Goal: Information Seeking & Learning: Check status

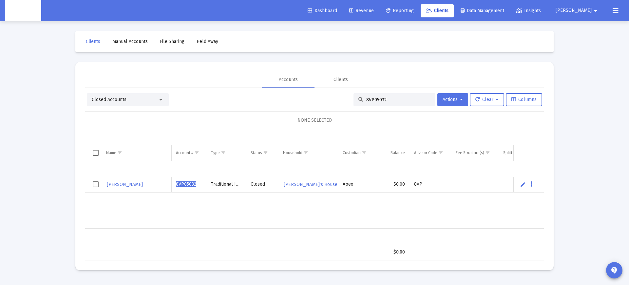
click at [371, 102] on input "8VP05032" at bounding box center [398, 100] width 64 height 6
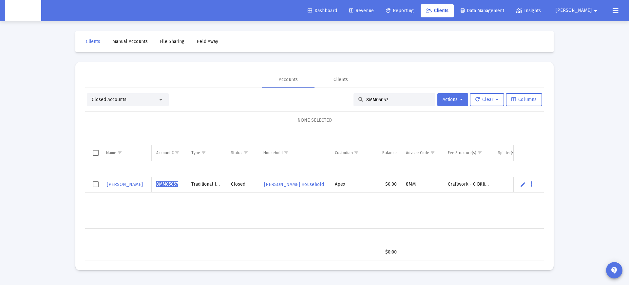
type input "8MM05057"
drag, startPoint x: 169, startPoint y: 184, endPoint x: 126, endPoint y: 184, distance: 42.3
click at [169, 184] on span "8MM05057" at bounding box center [167, 184] width 22 height 6
click at [123, 183] on span "KENNETH COLLINS" at bounding box center [125, 184] width 36 height 6
click at [133, 186] on span "KENNETH COLLINS" at bounding box center [125, 184] width 36 height 6
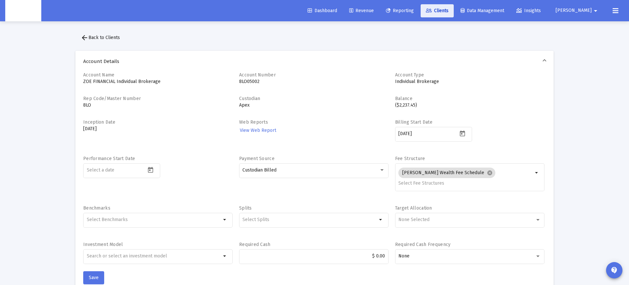
click at [448, 12] on span "Clients" at bounding box center [437, 11] width 23 height 6
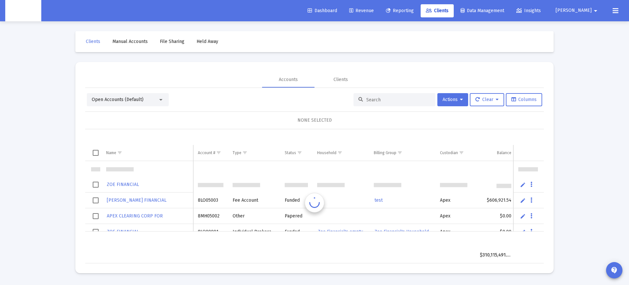
scroll to position [16, 0]
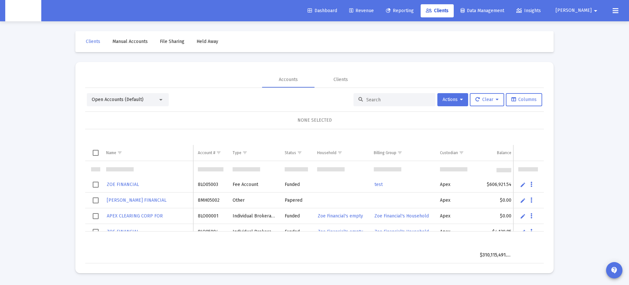
click at [378, 97] on input at bounding box center [398, 100] width 64 height 6
paste input "4QN05243"
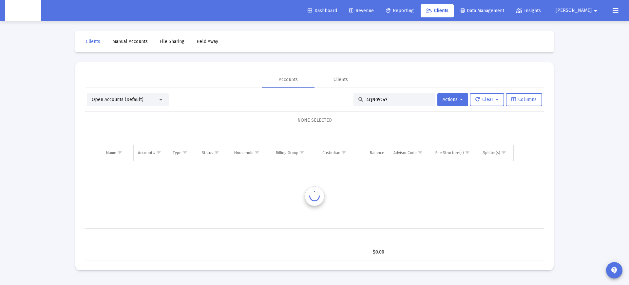
scroll to position [0, 0]
type input "4QN05243"
click at [140, 98] on span "Open Accounts (Default)" at bounding box center [118, 100] width 52 height 6
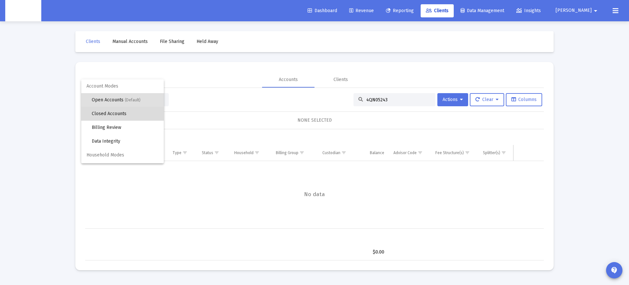
drag, startPoint x: 127, startPoint y: 113, endPoint x: 131, endPoint y: 113, distance: 4.6
click at [126, 113] on span "Closed Accounts" at bounding box center [125, 114] width 67 height 14
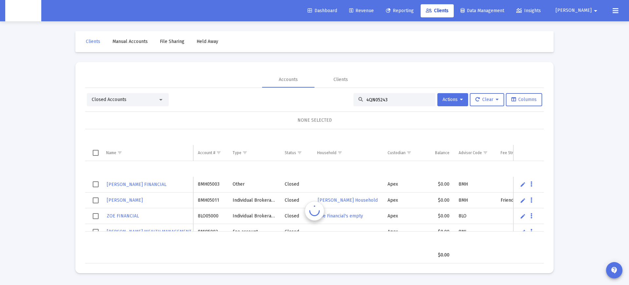
click at [383, 102] on input "4QN05243" at bounding box center [398, 100] width 64 height 6
click at [378, 99] on input "4QN05243" at bounding box center [398, 100] width 64 height 6
paste input "4QN05243"
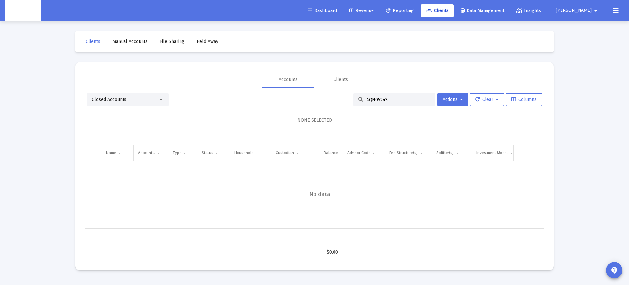
click at [131, 104] on div "Closed Accounts" at bounding box center [128, 99] width 82 height 13
click at [143, 101] on div "Closed Accounts" at bounding box center [125, 99] width 66 height 7
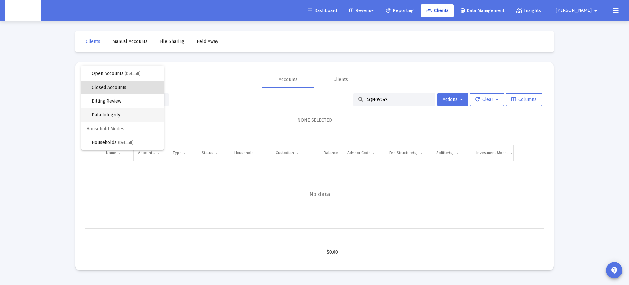
scroll to position [12, 0]
click at [121, 117] on span "Data Integrity" at bounding box center [125, 115] width 67 height 14
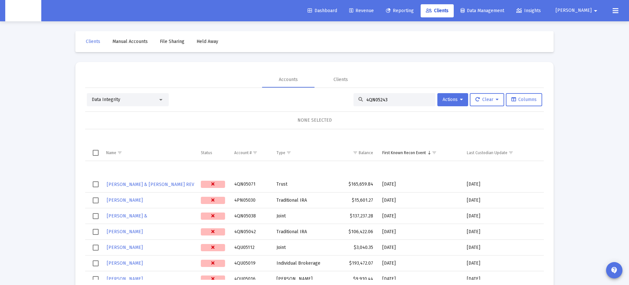
click at [387, 101] on input "4QN05243" at bounding box center [398, 100] width 64 height 6
paste input
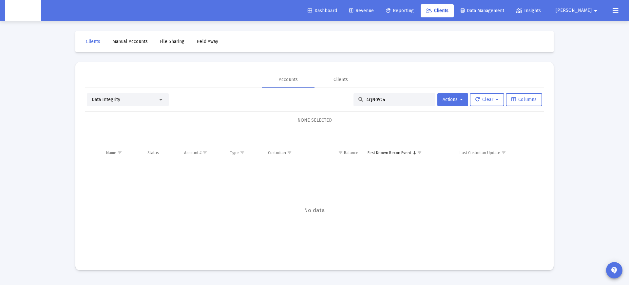
scroll to position [0, 0]
type input "4"
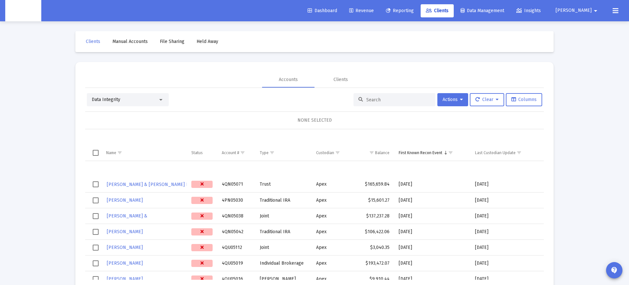
click at [138, 181] on link "ROBERT & MARLA JAMIESON REV" at bounding box center [150, 184] width 89 height 9
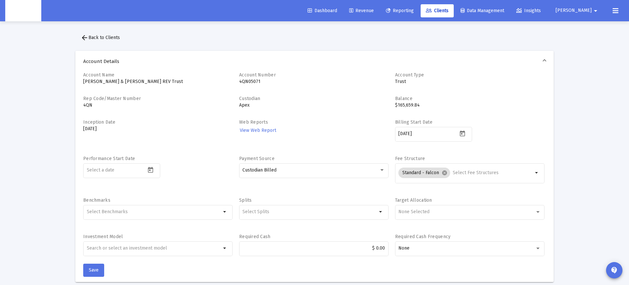
click at [84, 36] on mat-icon "arrow_back" at bounding box center [85, 38] width 8 height 8
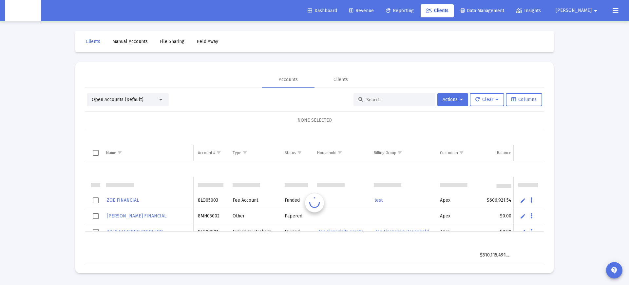
scroll to position [16, 0]
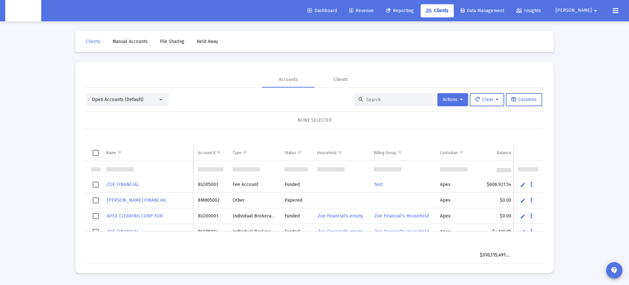
click at [145, 100] on div "Open Accounts (Default)" at bounding box center [125, 99] width 66 height 7
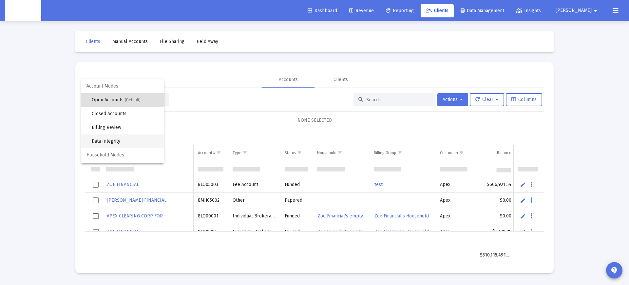
click at [121, 139] on span "Data Integrity" at bounding box center [125, 141] width 67 height 14
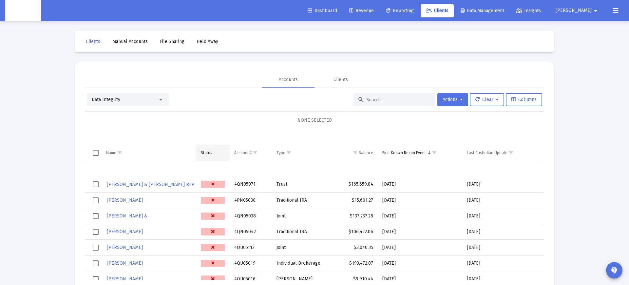
scroll to position [0, 0]
click at [214, 150] on td "Status" at bounding box center [213, 153] width 34 height 16
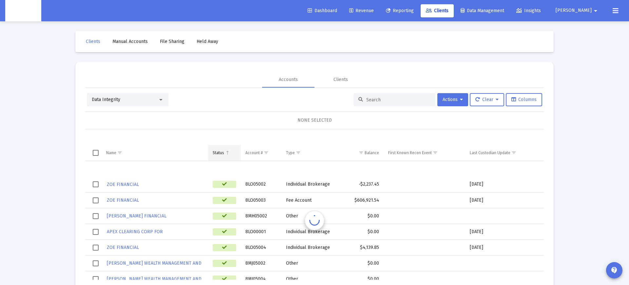
click at [216, 154] on div "Status" at bounding box center [218, 152] width 11 height 5
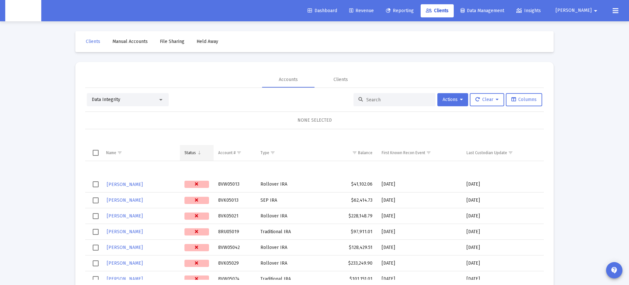
click at [199, 153] on span "Column Status" at bounding box center [199, 152] width 5 height 5
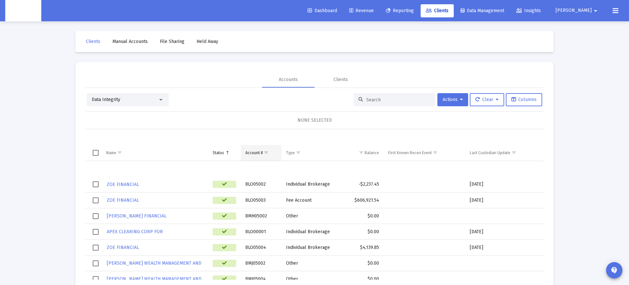
click at [221, 155] on div "Status" at bounding box center [218, 152] width 11 height 5
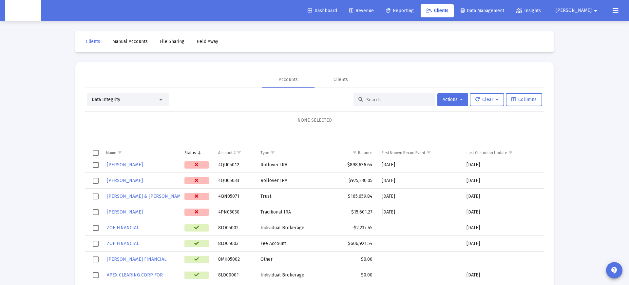
scroll to position [1554, 0]
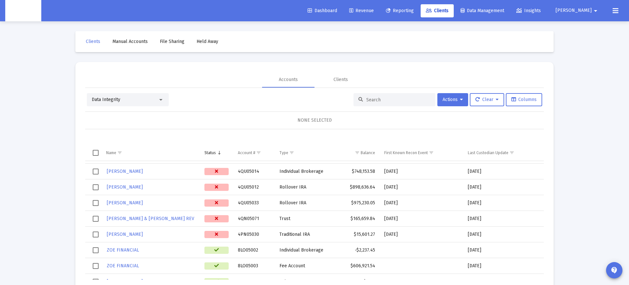
click at [221, 234] on div "Data grid" at bounding box center [216, 234] width 24 height 7
click at [399, 235] on td "2025-07-11" at bounding box center [422, 234] width 84 height 16
click at [400, 235] on td "2025-07-11" at bounding box center [422, 234] width 84 height 16
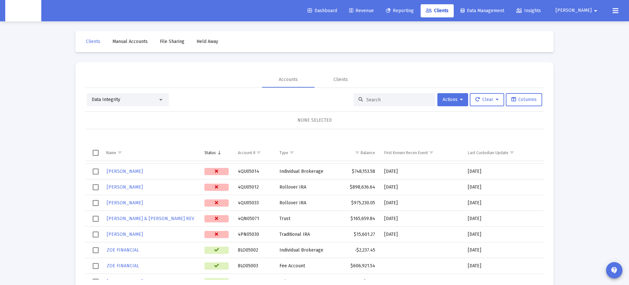
click at [397, 235] on td "2025-07-11" at bounding box center [422, 234] width 84 height 16
click at [398, 221] on td "2025-07-18" at bounding box center [422, 219] width 84 height 16
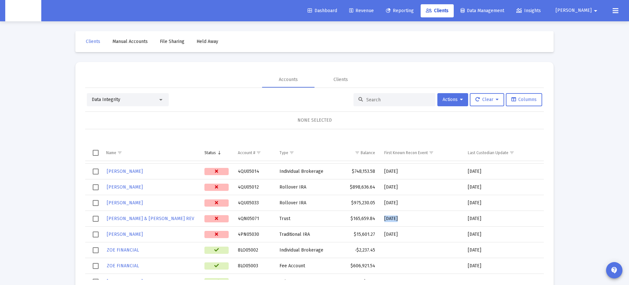
click at [398, 221] on td "2025-07-18" at bounding box center [422, 219] width 84 height 16
click at [407, 218] on td "2025-07-18" at bounding box center [422, 219] width 84 height 16
click at [392, 218] on td "2025-07-18" at bounding box center [422, 219] width 84 height 16
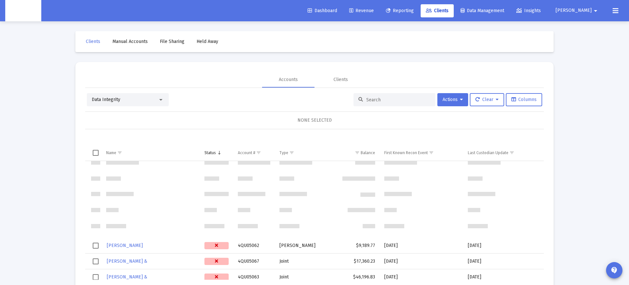
scroll to position [653, 0]
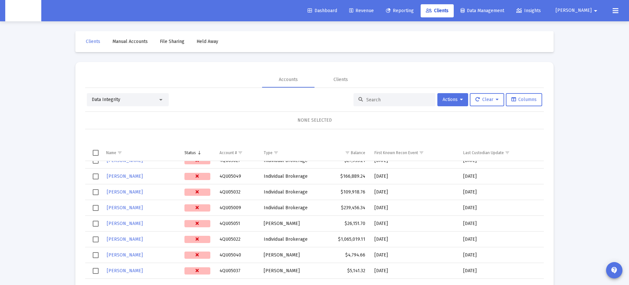
click at [370, 101] on input at bounding box center [398, 100] width 64 height 6
paste input "8VK05001"
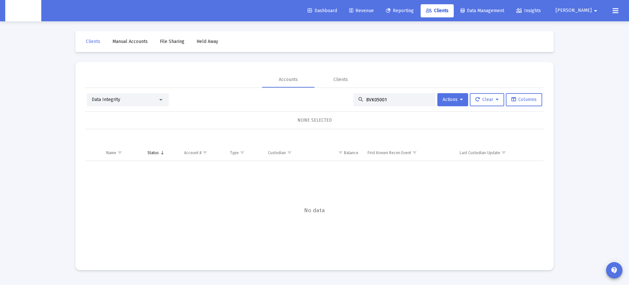
type input "8VK05001"
click at [144, 93] on div "Data Integrity" at bounding box center [128, 99] width 82 height 13
click at [146, 96] on div "Data Integrity" at bounding box center [125, 99] width 66 height 7
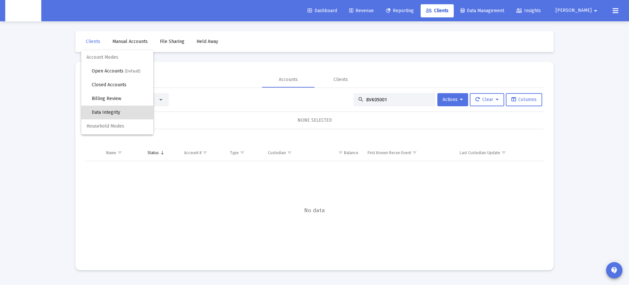
scroll to position [12, 0]
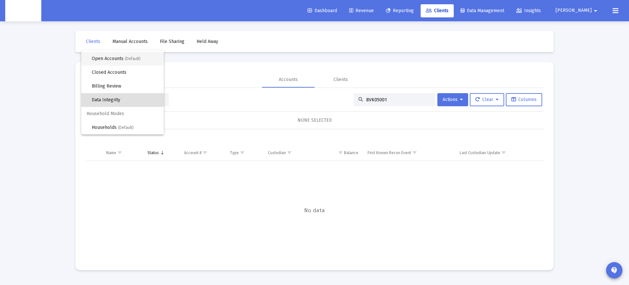
click at [138, 61] on span "Open Accounts (Default)" at bounding box center [125, 59] width 67 height 14
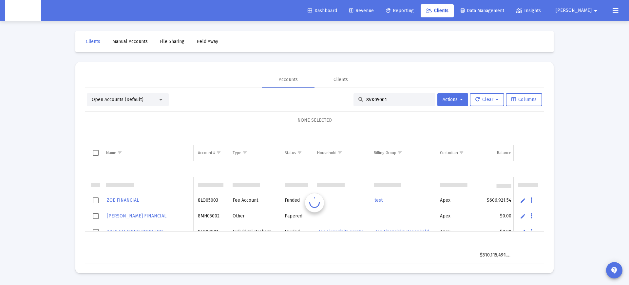
scroll to position [16, 0]
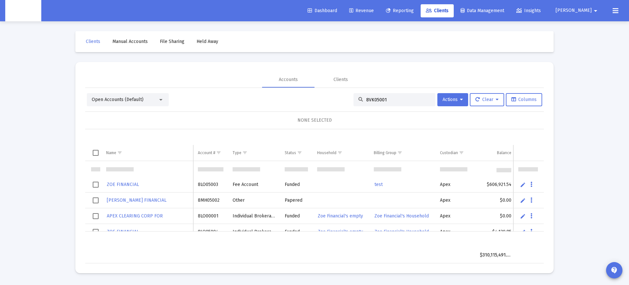
click at [378, 97] on input "8VK05001" at bounding box center [398, 100] width 64 height 6
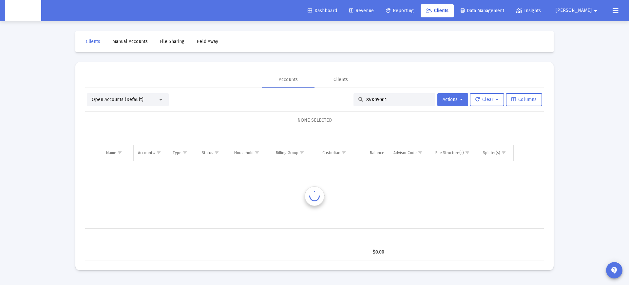
scroll to position [0, 0]
click at [112, 101] on span "Open Accounts (Default)" at bounding box center [118, 100] width 52 height 6
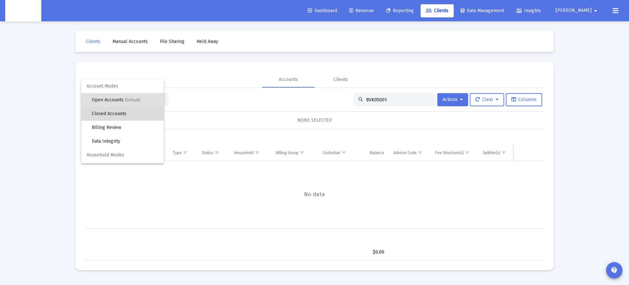
drag, startPoint x: 114, startPoint y: 112, endPoint x: 180, endPoint y: 115, distance: 66.2
click at [114, 112] on span "Closed Accounts" at bounding box center [125, 114] width 67 height 14
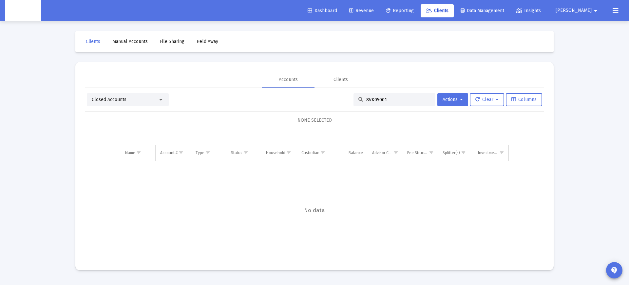
click at [373, 101] on input "8VK05001" at bounding box center [398, 100] width 64 height 6
click at [375, 101] on input "8VK05001" at bounding box center [398, 100] width 64 height 6
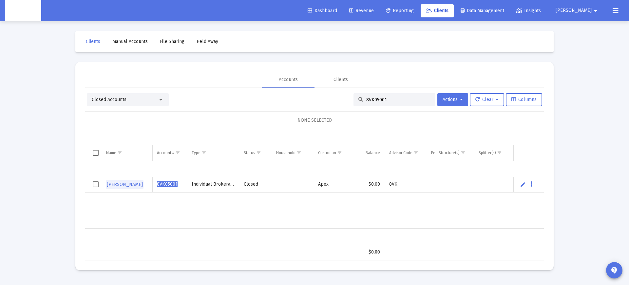
click at [131, 185] on span "DILLON FERGUSON" at bounding box center [125, 184] width 36 height 6
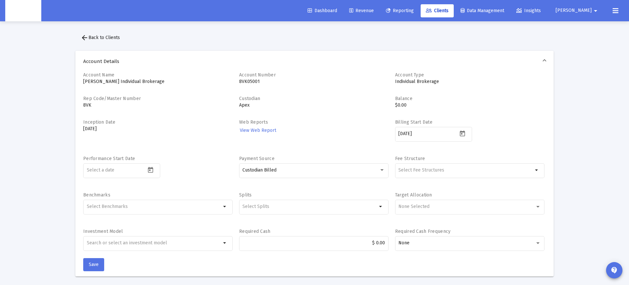
scroll to position [0, 0]
click at [448, 13] on span "Clients" at bounding box center [437, 11] width 23 height 6
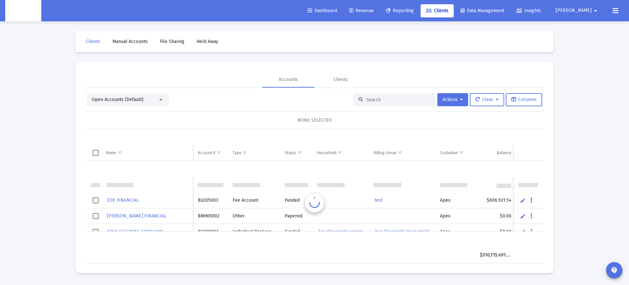
scroll to position [16, 0]
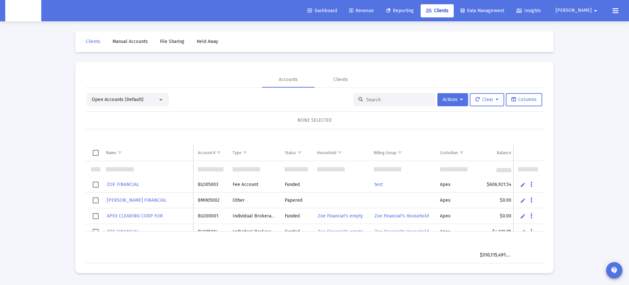
click at [374, 102] on input at bounding box center [398, 100] width 64 height 6
paste input "8NJ05034"
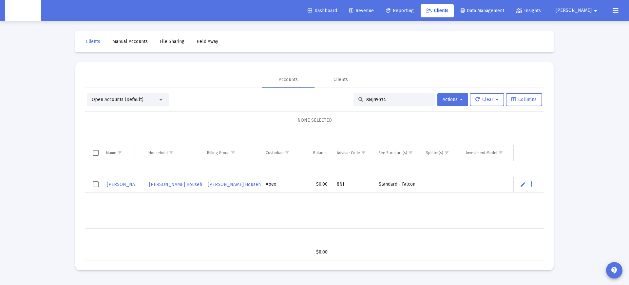
scroll to position [0, 0]
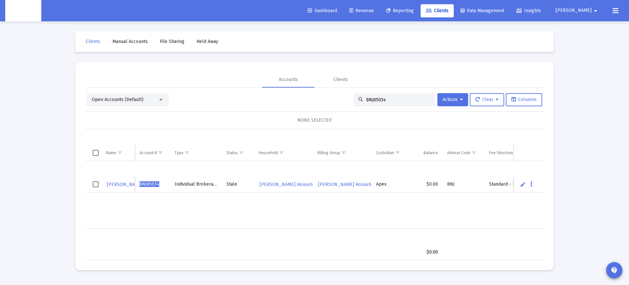
type input "8NJ05034"
click at [117, 184] on span "RON GUAY" at bounding box center [125, 184] width 36 height 6
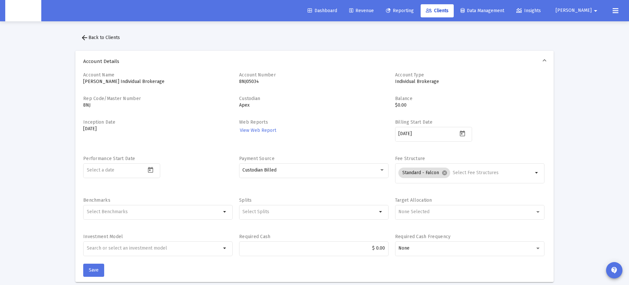
click at [96, 36] on span "arrow_back Back to Clients" at bounding box center [100, 38] width 39 height 6
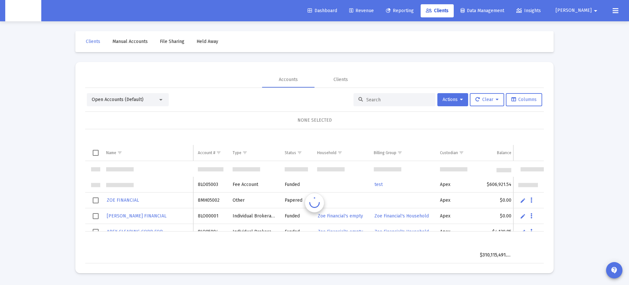
scroll to position [16, 0]
click at [369, 102] on input at bounding box center [398, 100] width 64 height 6
paste input "412405"
type input "412405"
click at [378, 101] on input at bounding box center [398, 100] width 64 height 6
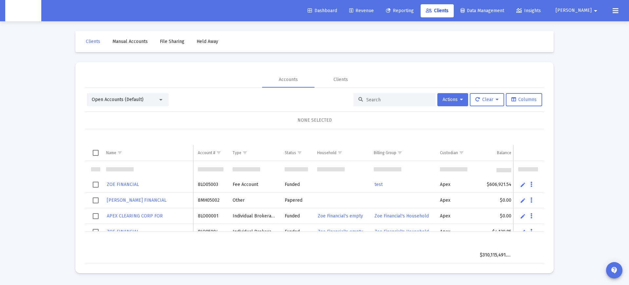
paste input "8NJ05034"
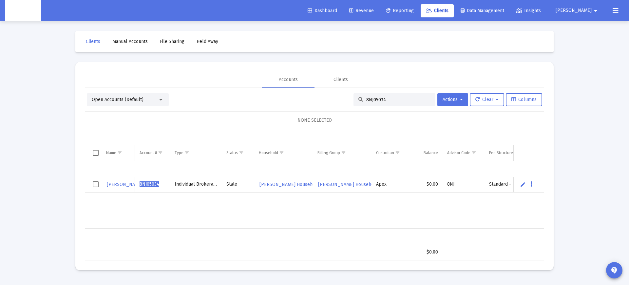
click at [368, 99] on input "8NJ05034" at bounding box center [398, 100] width 64 height 6
paste input "XX05123"
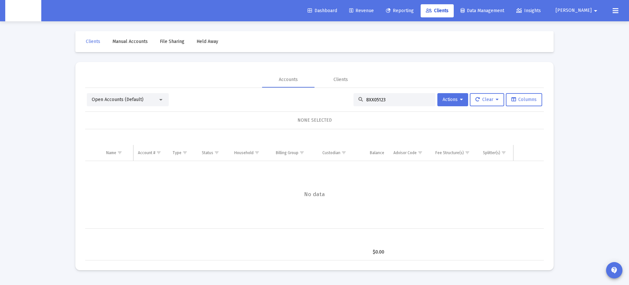
click at [155, 96] on div "Open Accounts (Default)" at bounding box center [128, 99] width 82 height 13
click at [151, 105] on div "Open Accounts (Default)" at bounding box center [128, 99] width 82 height 13
click at [153, 101] on div "Open Accounts (Default)" at bounding box center [125, 99] width 66 height 7
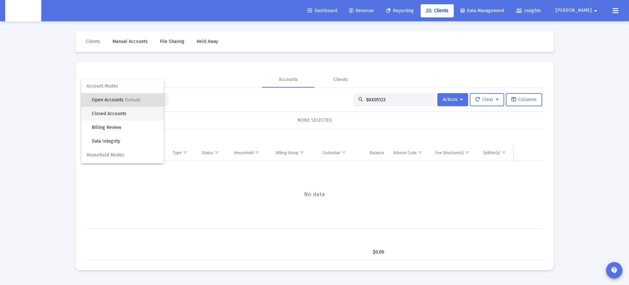
click at [142, 116] on span "Closed Accounts" at bounding box center [125, 114] width 67 height 14
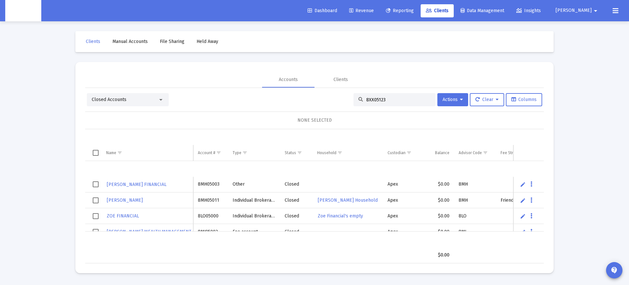
click at [396, 99] on input "8XX05123" at bounding box center [398, 100] width 64 height 6
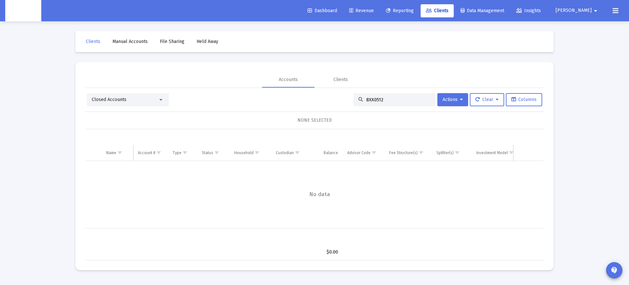
type input "8XX05123"
click at [376, 100] on input "8XX05123" at bounding box center [398, 100] width 64 height 6
drag, startPoint x: 376, startPoint y: 100, endPoint x: 329, endPoint y: 57, distance: 64.2
click at [376, 99] on input "8XX05123" at bounding box center [398, 100] width 64 height 6
click at [122, 101] on span "Closed Accounts" at bounding box center [109, 100] width 35 height 6
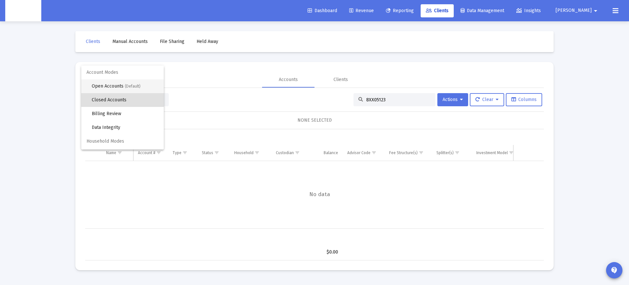
click at [122, 84] on span "Open Accounts (Default)" at bounding box center [125, 86] width 67 height 14
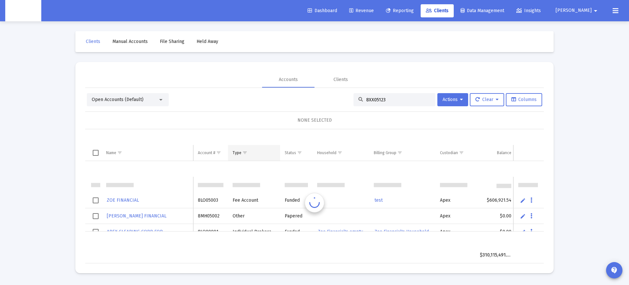
scroll to position [16, 0]
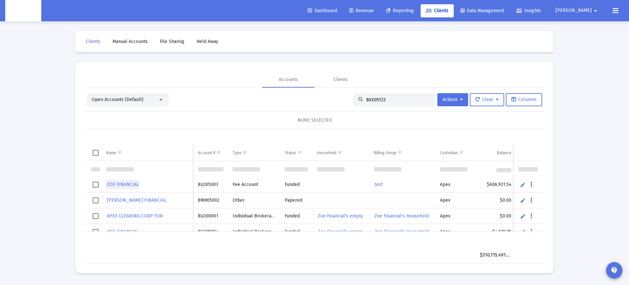
click at [118, 183] on span "ZOE FINANCIAL" at bounding box center [123, 184] width 32 height 6
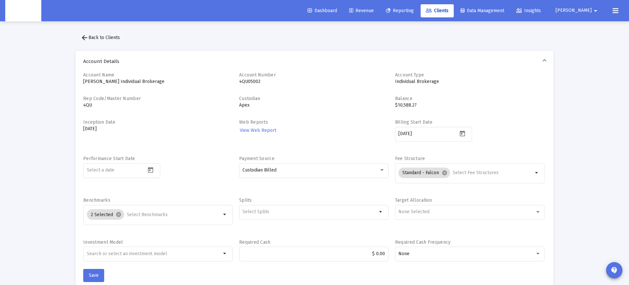
click at [245, 82] on p "4QU05002" at bounding box center [313, 81] width 149 height 7
click at [263, 83] on p "4QU05002" at bounding box center [313, 81] width 149 height 7
click at [247, 81] on p "4QU05002" at bounding box center [313, 81] width 149 height 7
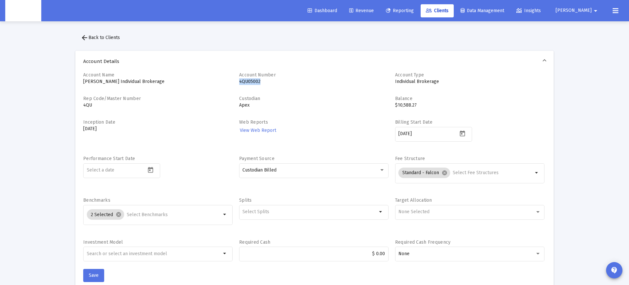
click at [267, 83] on p "4QU05002" at bounding box center [313, 81] width 149 height 7
click at [101, 36] on span "arrow_back Back to Clients" at bounding box center [100, 38] width 39 height 6
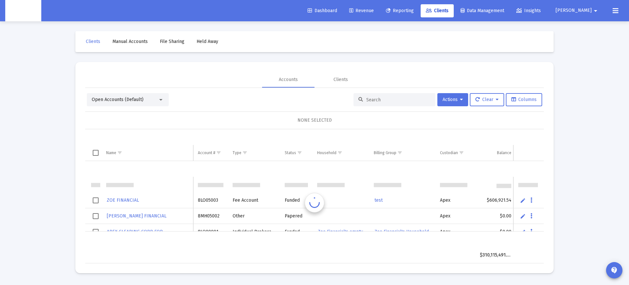
scroll to position [16, 0]
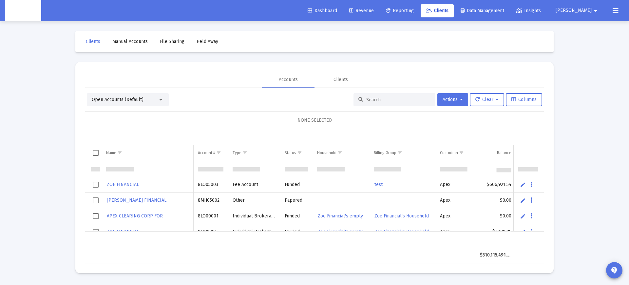
click at [388, 104] on div at bounding box center [394, 99] width 82 height 13
click at [383, 100] on input at bounding box center [398, 100] width 64 height 6
paste input "8XX05123"
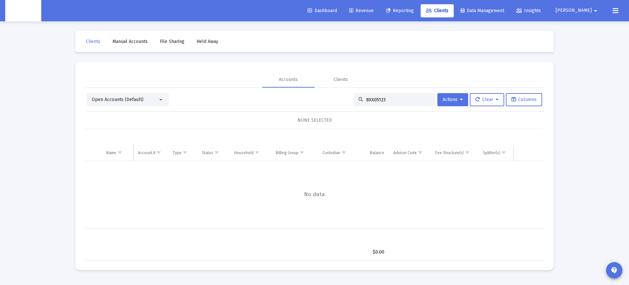
click at [370, 96] on div "8XX05123" at bounding box center [394, 99] width 82 height 13
click at [371, 99] on input "8XX05123" at bounding box center [398, 100] width 64 height 6
paste input "4QN05237"
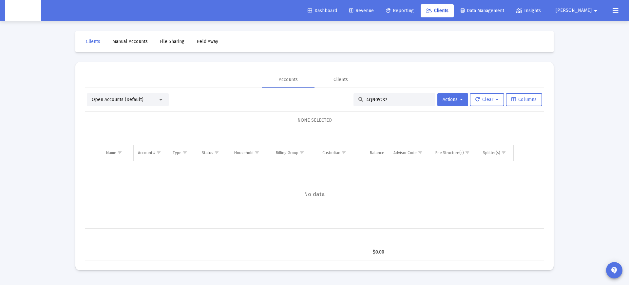
click at [129, 94] on div "Open Accounts (Default)" at bounding box center [128, 99] width 82 height 13
click at [135, 96] on div "Open Accounts (Default)" at bounding box center [128, 99] width 82 height 13
click at [136, 100] on span "Open Accounts (Default)" at bounding box center [118, 100] width 52 height 6
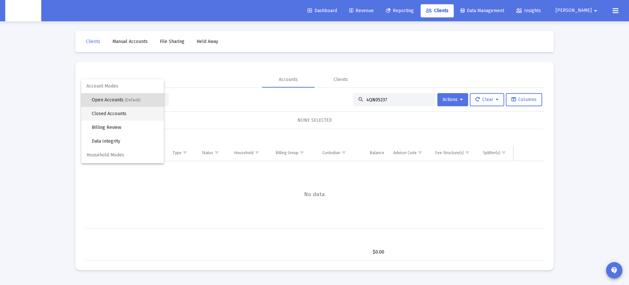
drag, startPoint x: 135, startPoint y: 112, endPoint x: 286, endPoint y: 112, distance: 151.7
click at [137, 112] on span "Closed Accounts" at bounding box center [125, 114] width 67 height 14
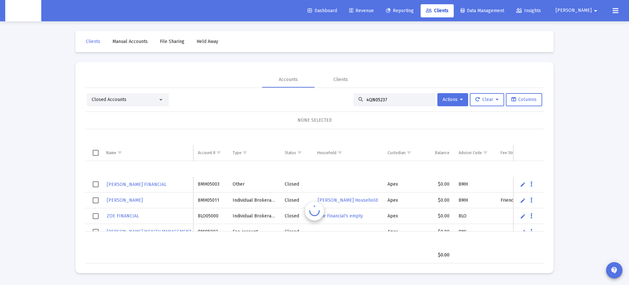
click at [371, 107] on div "Closed Accounts 4QN05237 Actions Clear Columns NONE SELECTED Name Name Account …" at bounding box center [314, 178] width 459 height 170
click at [373, 102] on input "4QN05237" at bounding box center [398, 100] width 64 height 6
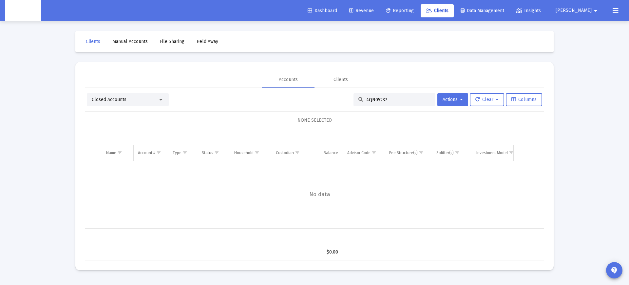
click at [375, 95] on div "4QN05237" at bounding box center [394, 99] width 82 height 13
click at [375, 98] on input "4QN05237" at bounding box center [398, 100] width 64 height 6
paste input "43"
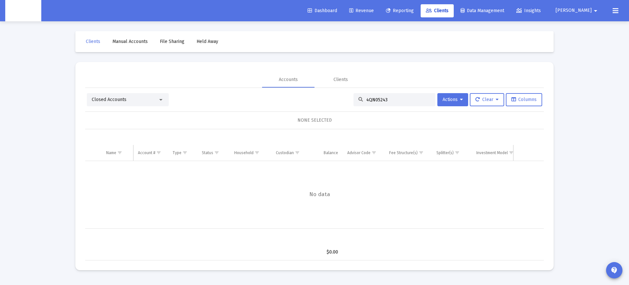
type input "4QN05243"
click at [116, 98] on span "Closed Accounts" at bounding box center [109, 100] width 35 height 6
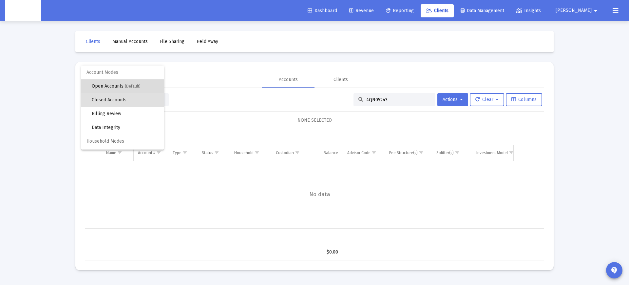
click at [125, 86] on span "(Default)" at bounding box center [133, 86] width 16 height 5
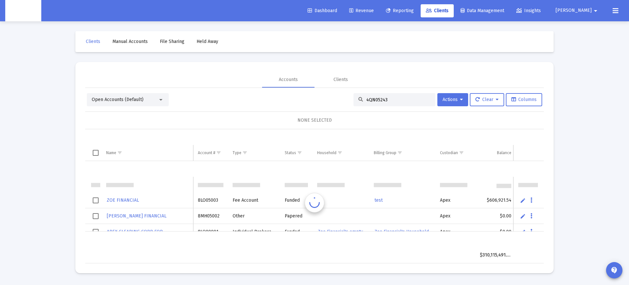
scroll to position [16, 0]
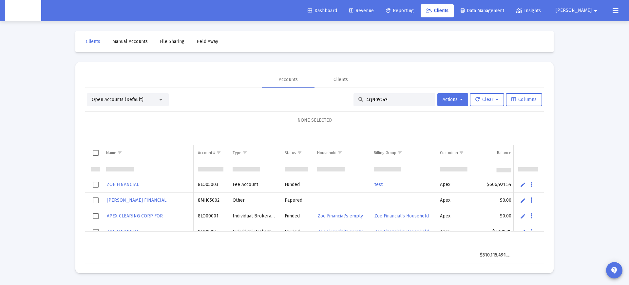
click at [377, 102] on input "4QN05243" at bounding box center [398, 100] width 64 height 6
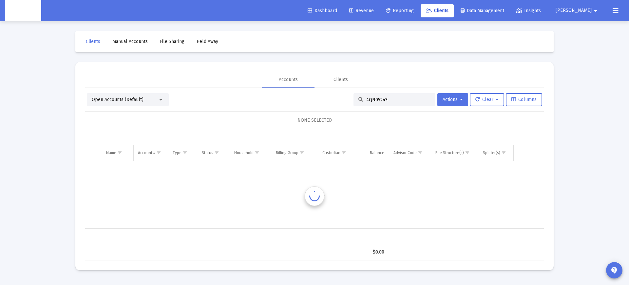
scroll to position [0, 0]
